Goal: Task Accomplishment & Management: Complete application form

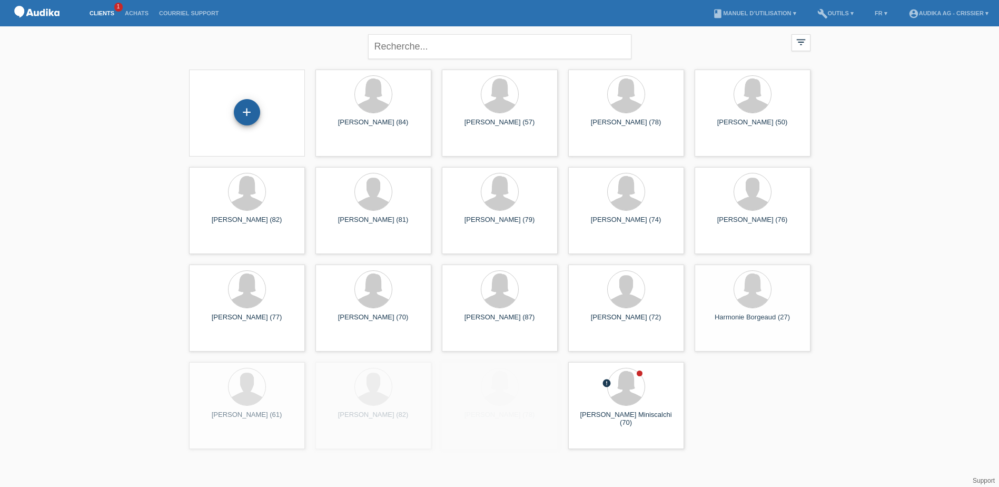
click at [249, 110] on div "+" at bounding box center [247, 112] width 26 height 26
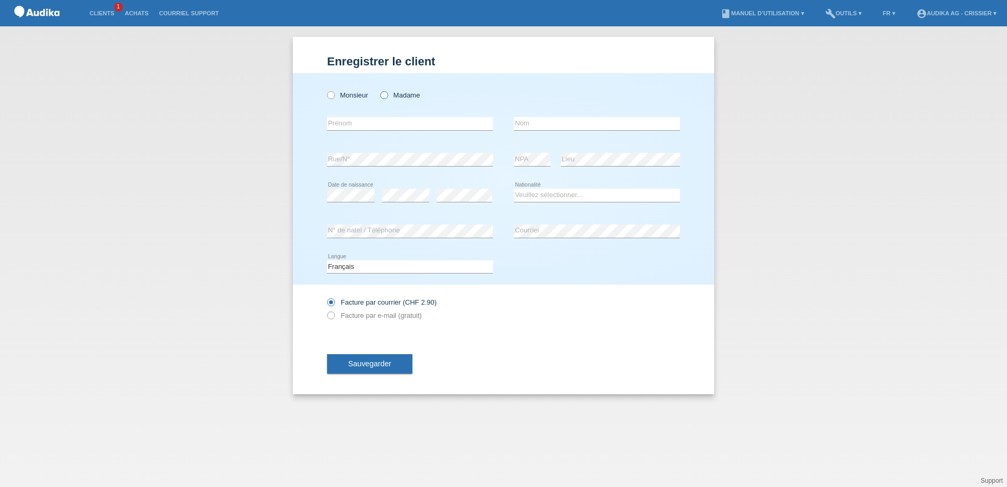
click at [379, 90] on icon at bounding box center [379, 90] width 0 height 0
click at [383, 93] on input "Madame" at bounding box center [383, 94] width 7 height 7
radio input "true"
click at [376, 124] on input "text" at bounding box center [410, 123] width 166 height 13
click at [371, 120] on input "text" at bounding box center [410, 123] width 166 height 13
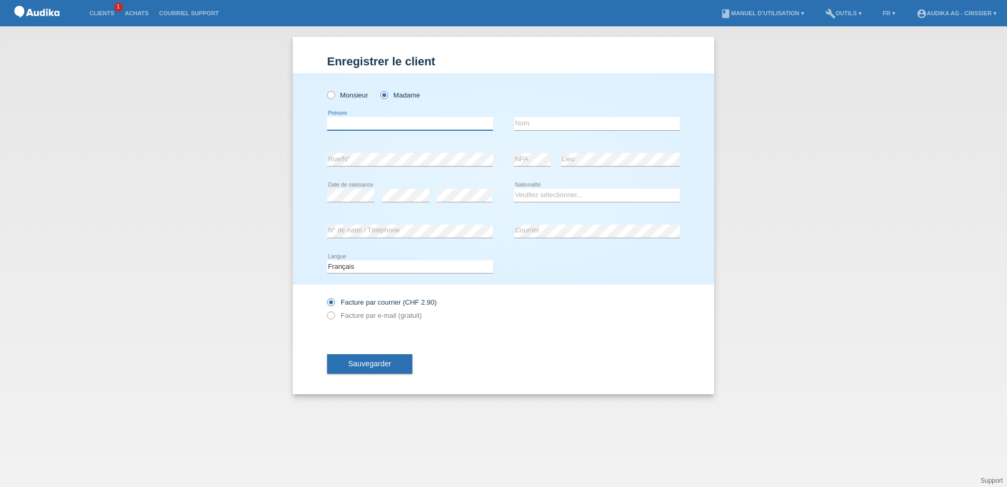
paste input "Janine"
type input "Janine"
click at [533, 122] on input "text" at bounding box center [597, 123] width 166 height 13
paste input "Janine"
type input "Janine"
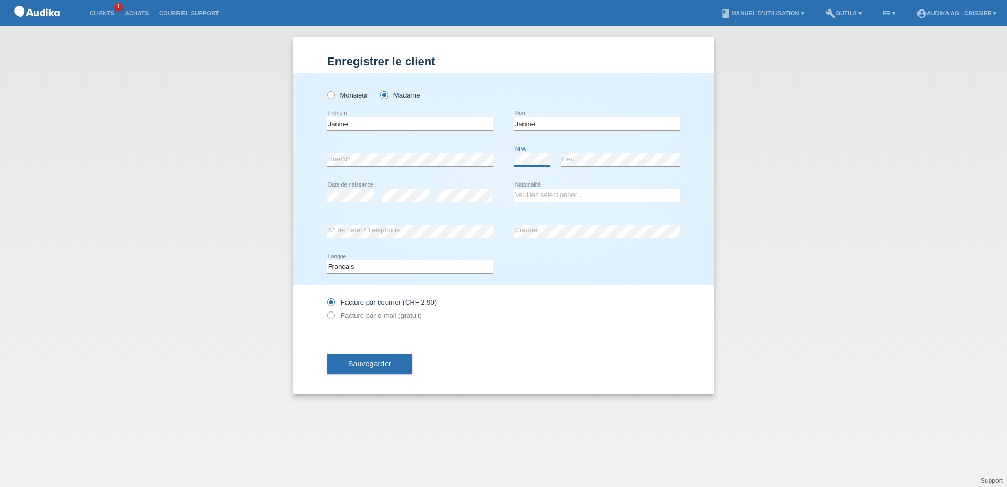
click at [511, 159] on div "error Rue/N° error NPA error Lieu" at bounding box center [503, 160] width 353 height 36
click at [352, 203] on div "error Date de naissance" at bounding box center [350, 195] width 47 height 36
click at [459, 175] on div "error Rue/N°" at bounding box center [410, 160] width 166 height 36
click at [423, 198] on div "error Date de naissance error error" at bounding box center [410, 195] width 166 height 36
click at [483, 182] on div "error" at bounding box center [464, 195] width 55 height 36
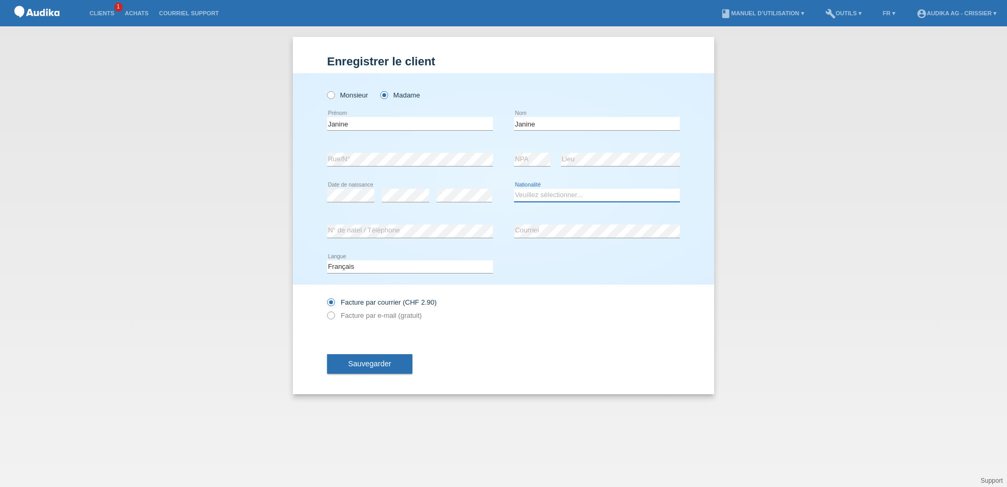
click at [546, 198] on select "Veuillez sélectionner... Suisse Allemagne Autriche Liechtenstein ------------ A…" at bounding box center [597, 195] width 166 height 13
select select "CH"
click at [514, 189] on select "Veuillez sélectionner... Suisse Allemagne Autriche Liechtenstein ------------ A…" at bounding box center [597, 195] width 166 height 13
click at [356, 363] on span "Sauvegarder" at bounding box center [369, 363] width 43 height 8
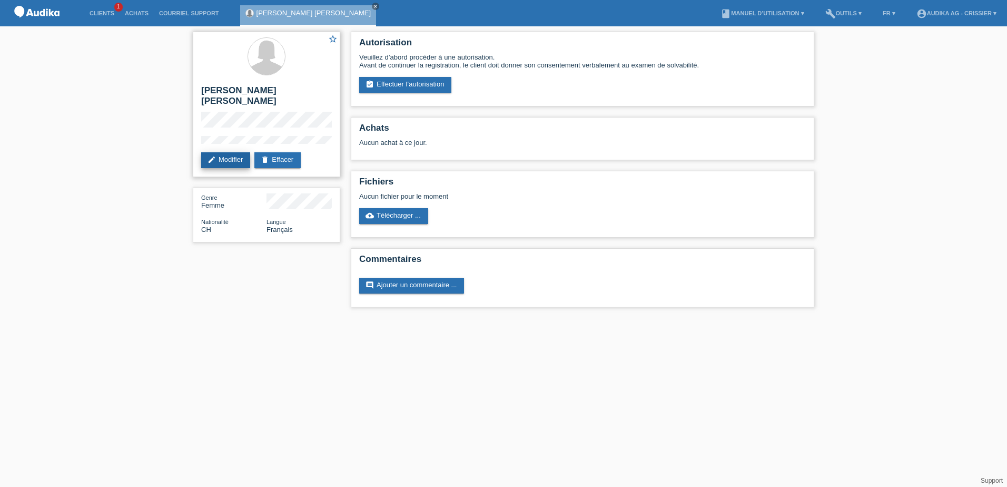
click at [233, 152] on link "edit Modifier" at bounding box center [225, 160] width 49 height 16
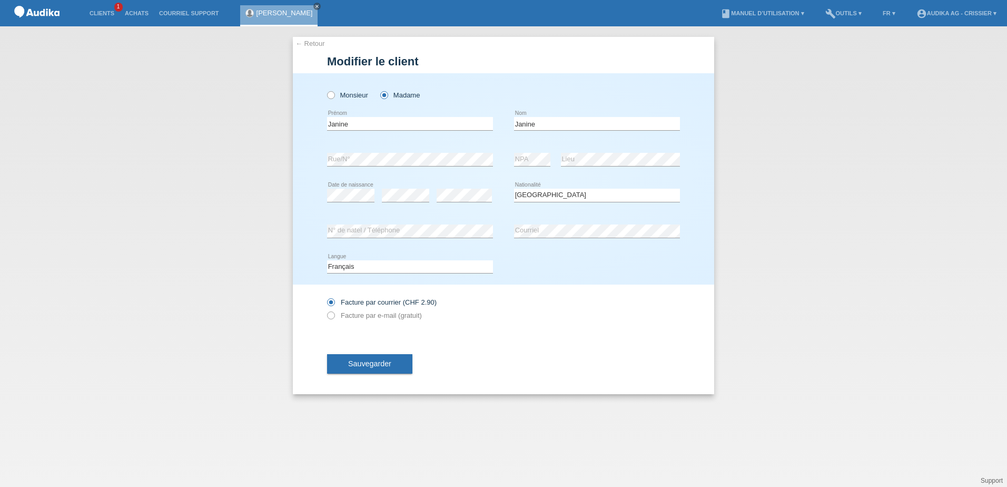
select select "CH"
drag, startPoint x: 523, startPoint y: 123, endPoint x: 472, endPoint y: 122, distance: 51.1
click at [472, 122] on div "Janine error Prénom Janine error Nom" at bounding box center [503, 124] width 353 height 36
paste input "Renevey"
type input "Renevey"
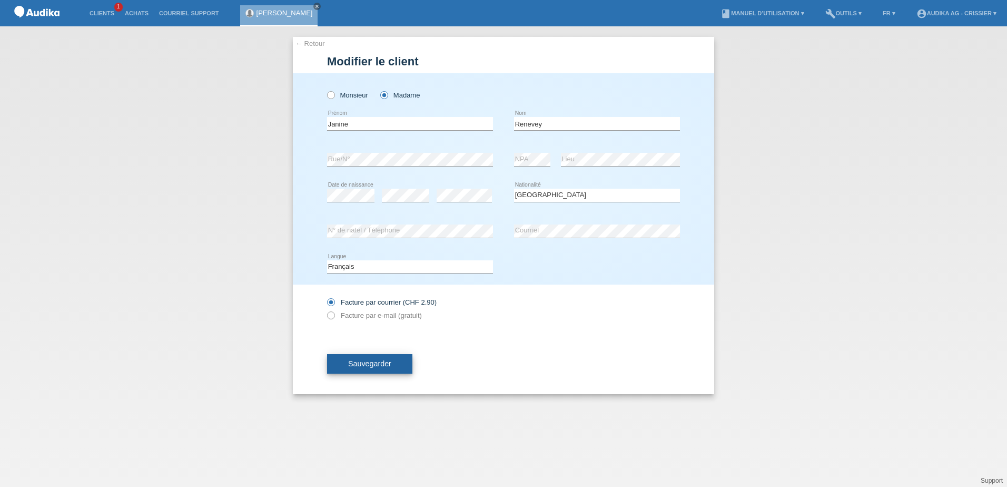
click at [361, 364] on span "Sauvegarder" at bounding box center [369, 363] width 43 height 8
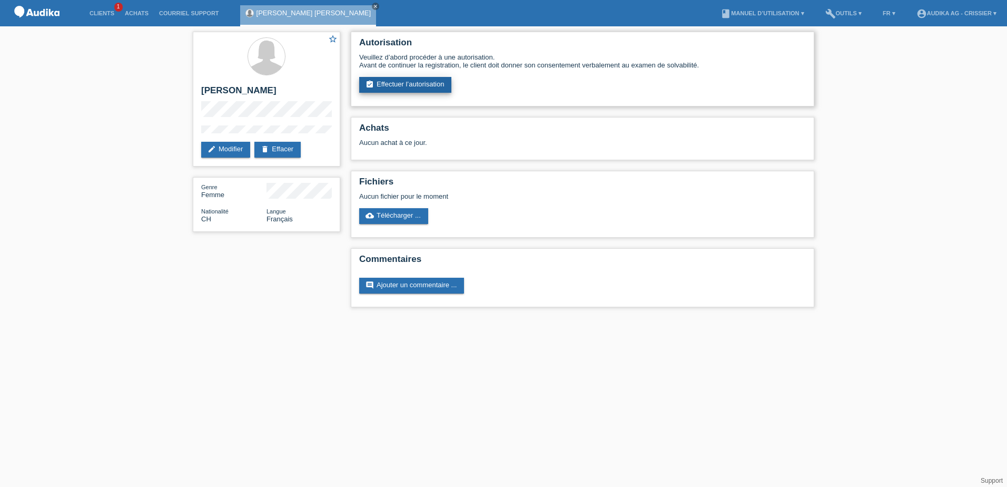
click at [438, 87] on link "assignment_turned_in Effectuer l’autorisation" at bounding box center [405, 85] width 92 height 16
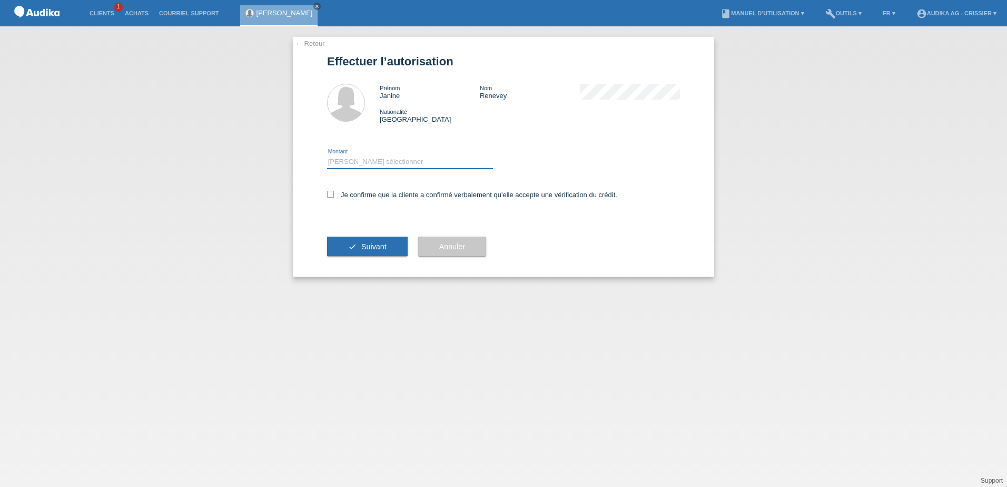
click at [376, 167] on select "Veuillez sélectionner CHF 1.00 - CHF 499.00 CHF 500.00 - CHF 1'999.00 CHF 2'000…" at bounding box center [410, 161] width 166 height 13
select select "3"
click at [327, 155] on select "Veuillez sélectionner CHF 1.00 - CHF 499.00 CHF 500.00 - CHF 1'999.00 CHF 2'000…" at bounding box center [410, 161] width 166 height 13
click at [334, 195] on label "Je confirme que la cliente a confirmé verbalement qu'elle accepte une vérificat…" at bounding box center [472, 195] width 290 height 8
click at [334, 195] on input "Je confirme que la cliente a confirmé verbalement qu'elle accepte une vérificat…" at bounding box center [330, 194] width 7 height 7
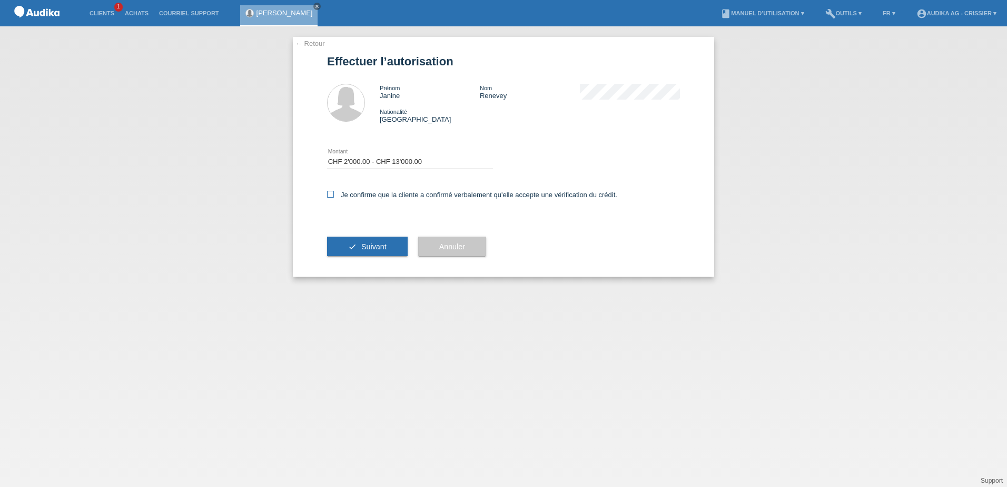
checkbox input "true"
click at [360, 246] on button "check Suivant" at bounding box center [367, 246] width 81 height 20
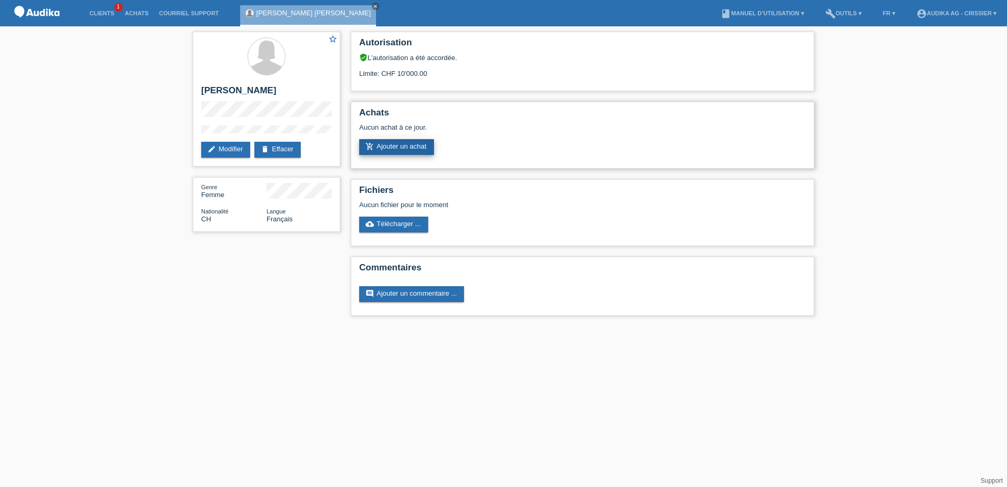
click at [384, 146] on link "add_shopping_cart Ajouter un achat" at bounding box center [396, 147] width 75 height 16
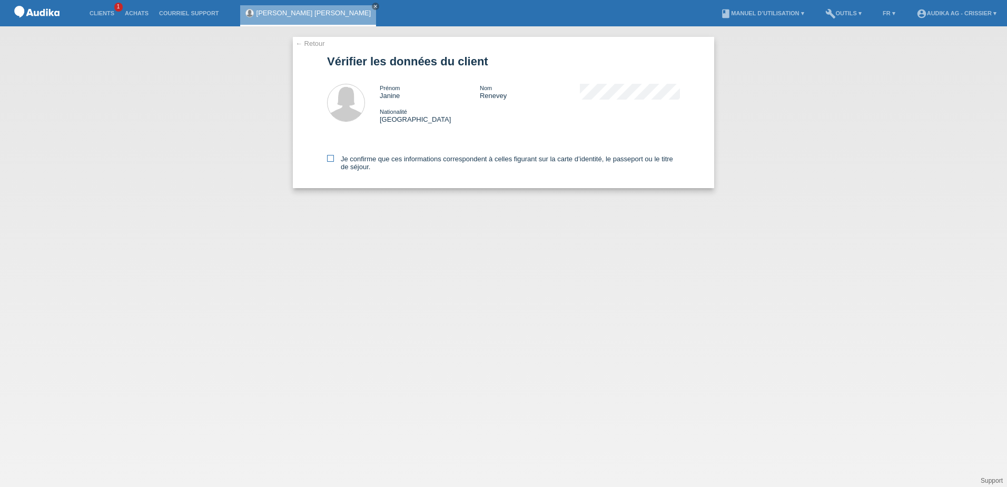
click at [331, 156] on icon at bounding box center [330, 158] width 7 height 7
click at [331, 156] on input "Je confirme que ces informations correspondent à celles figurant sur la carte d…" at bounding box center [330, 158] width 7 height 7
checkbox input "true"
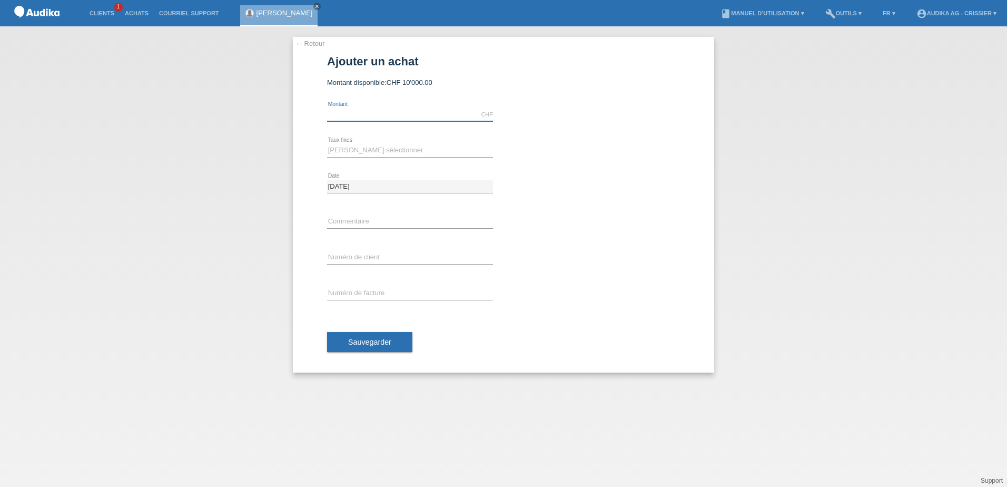
click at [403, 111] on input "text" at bounding box center [410, 114] width 166 height 13
type input "4204.00"
click at [514, 146] on link "calculate" at bounding box center [513, 149] width 18 height 15
type input "4204.00"
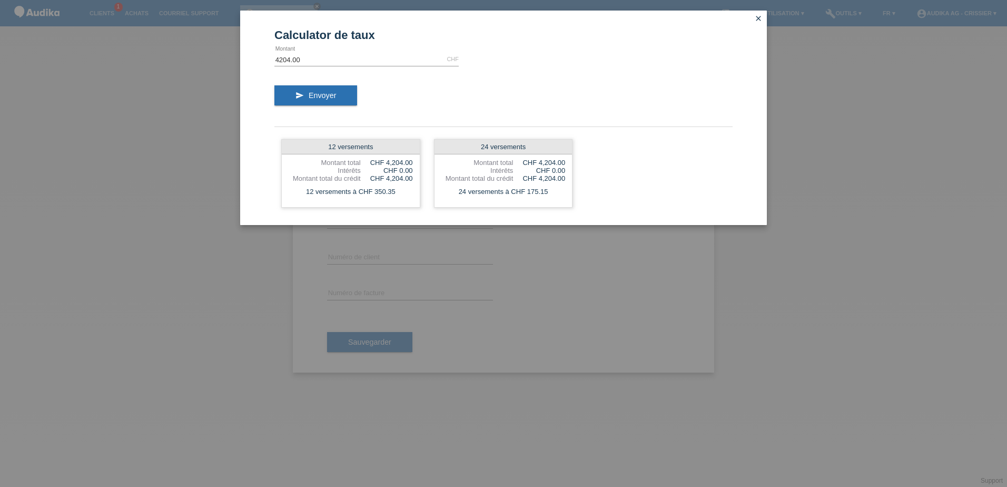
click at [757, 17] on icon "close" at bounding box center [758, 18] width 8 height 8
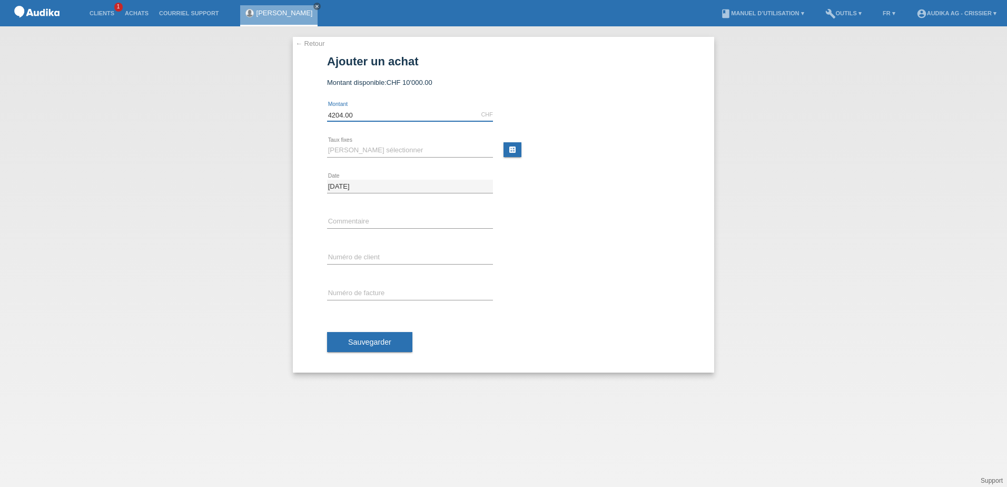
drag, startPoint x: 369, startPoint y: 112, endPoint x: 307, endPoint y: 113, distance: 62.7
click at [307, 113] on div "← Retour Ajouter un achat Montant disponible: CHF 10'000.00 4204.00 error" at bounding box center [503, 205] width 421 height 336
type input "0.00"
click at [300, 43] on link "← Retour" at bounding box center [309, 44] width 29 height 8
